Goal: Task Accomplishment & Management: Complete application form

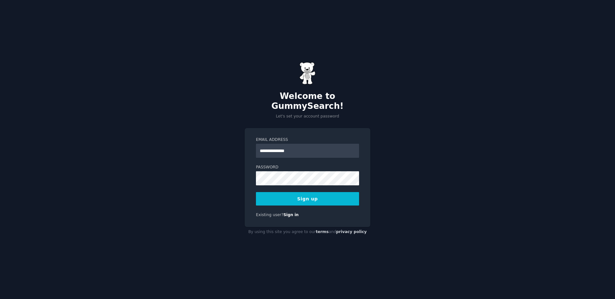
type input "**********"
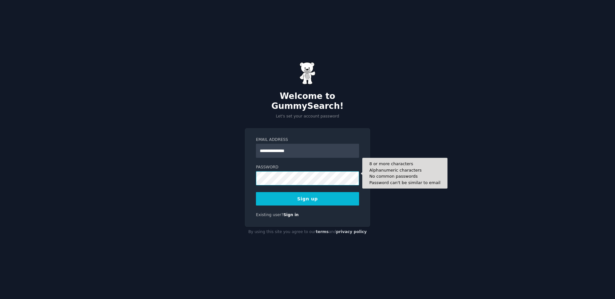
click at [0, 299] on com-1password-button at bounding box center [0, 299] width 0 height 0
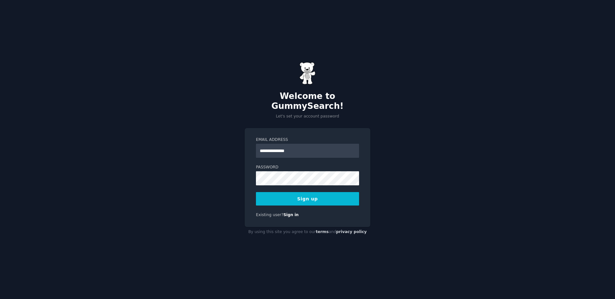
click at [307, 192] on button "Sign up" at bounding box center [307, 198] width 103 height 13
